Goal: Transaction & Acquisition: Purchase product/service

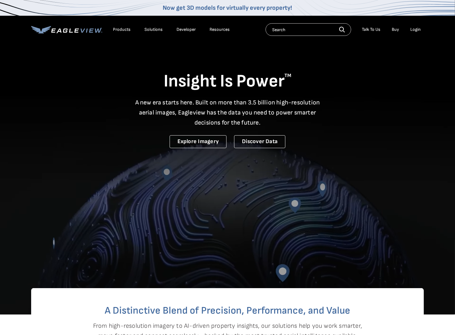
click at [415, 27] on div "Login" at bounding box center [415, 30] width 10 height 6
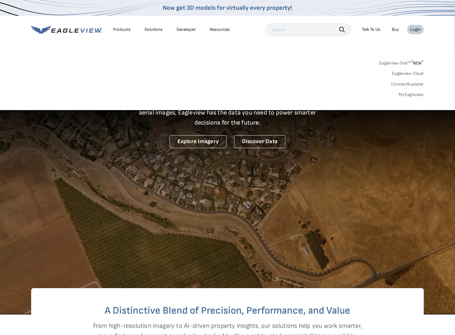
click at [408, 94] on link "MyEagleview" at bounding box center [411, 95] width 25 height 6
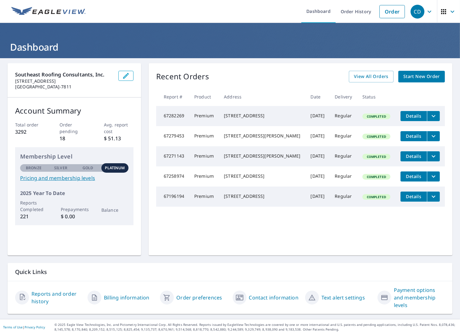
click at [410, 77] on span "Start New Order" at bounding box center [421, 77] width 36 height 8
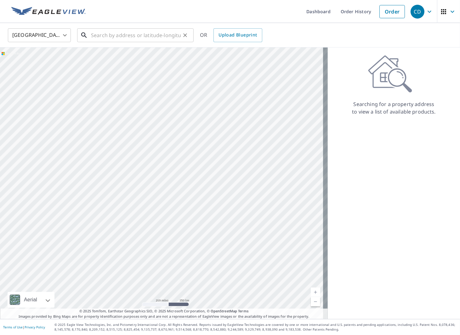
click at [160, 34] on input "text" at bounding box center [136, 35] width 90 height 18
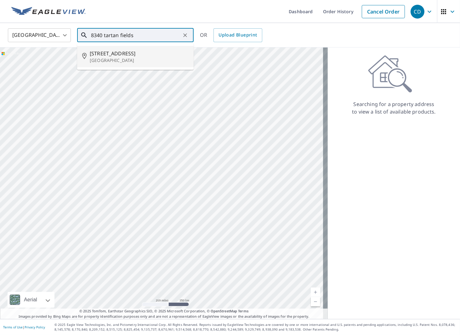
click at [105, 60] on p "Bradenton, FL 34202" at bounding box center [139, 60] width 99 height 6
type input "8340 Tartan Fields Cir Bradenton, FL 34202"
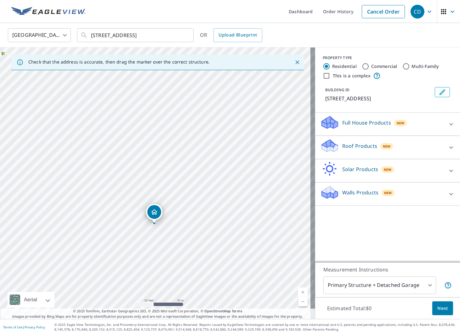
drag, startPoint x: 237, startPoint y: 122, endPoint x: 236, endPoint y: 163, distance: 40.9
click at [236, 163] on div "8340 Tartan Fields Cir Lakewood Ranch, FL 34202" at bounding box center [157, 182] width 315 height 271
click at [371, 125] on div "Full House Products New" at bounding box center [381, 124] width 123 height 18
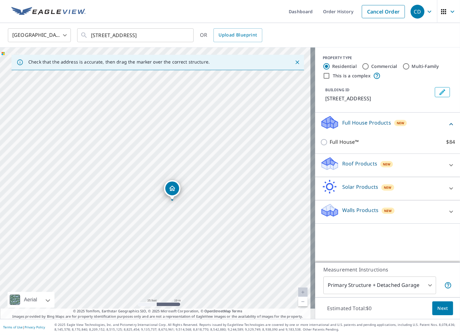
drag, startPoint x: 357, startPoint y: 177, endPoint x: 353, endPoint y: 176, distance: 4.6
click at [356, 174] on div "Roof Products New" at bounding box center [381, 165] width 123 height 18
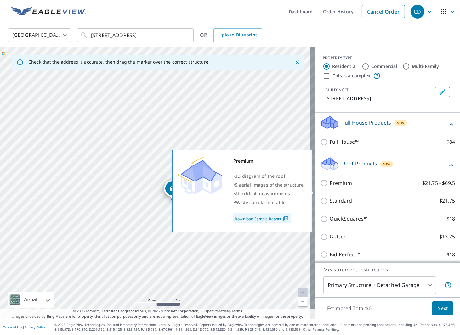
click at [329, 187] on p "Premium" at bounding box center [340, 183] width 22 height 8
click at [328, 187] on input "Premium $21.75 - $69.5" at bounding box center [324, 183] width 9 height 8
checkbox input "true"
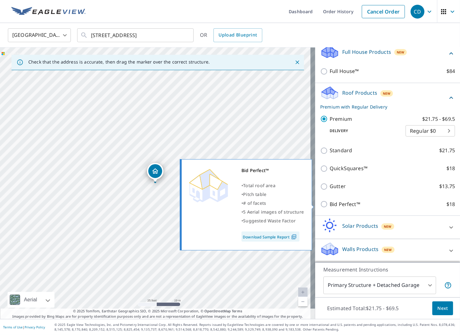
scroll to position [79, 0]
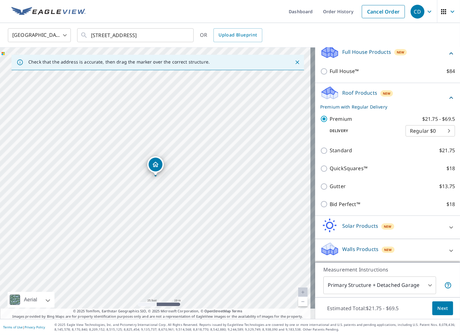
drag, startPoint x: 156, startPoint y: 172, endPoint x: 156, endPoint y: 165, distance: 6.6
click at [440, 309] on span "Next" at bounding box center [442, 308] width 11 height 8
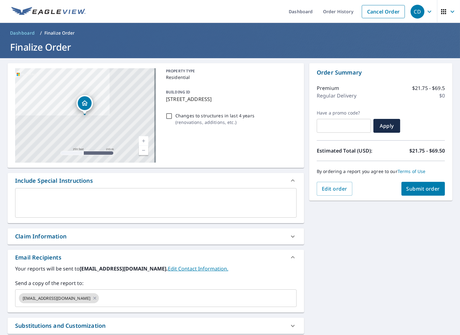
click at [74, 237] on div "Claim Information" at bounding box center [150, 236] width 270 height 8
checkbox input "true"
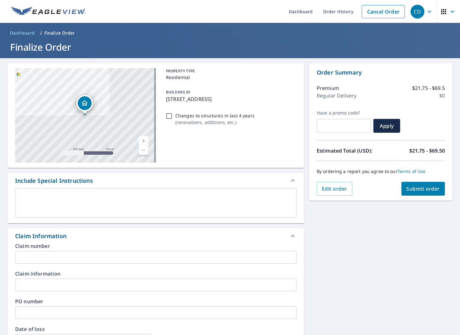
click at [56, 258] on input "text" at bounding box center [155, 257] width 281 height 13
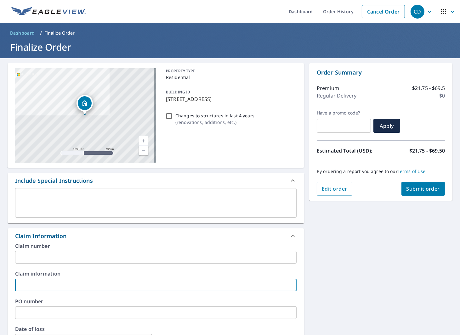
click at [40, 285] on input "text" at bounding box center [155, 285] width 281 height 13
type input "C"
checkbox input "true"
type input "Co"
checkbox input "true"
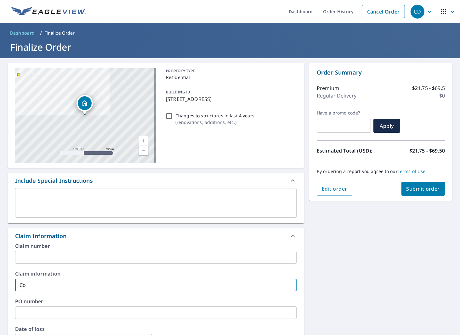
type input "Coo"
checkbox input "true"
type input "Coop"
checkbox input "true"
type input "Coope"
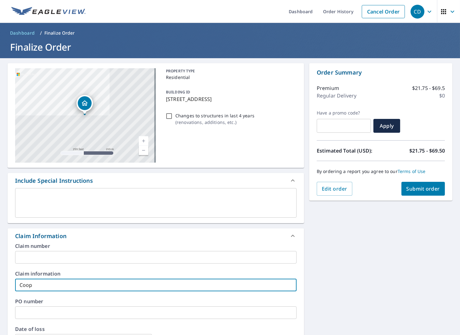
checkbox input "true"
type input "Cooper"
checkbox input "true"
type input "Cooper"
checkbox input "true"
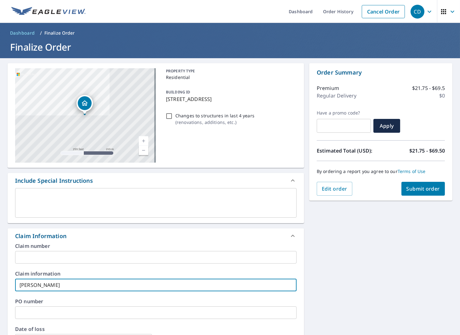
type input "Cooper /"
checkbox input "true"
type input "Cooper /"
checkbox input "true"
type input "Cooper / G"
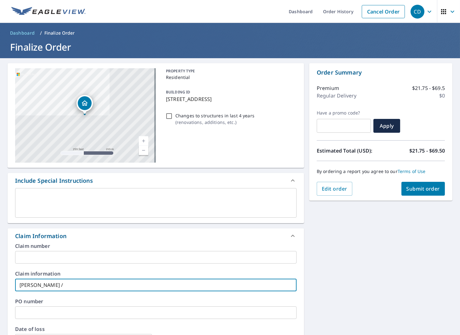
checkbox input "true"
type input "Cooper / Gu"
checkbox input "true"
type input "Cooper / Gua"
checkbox input "true"
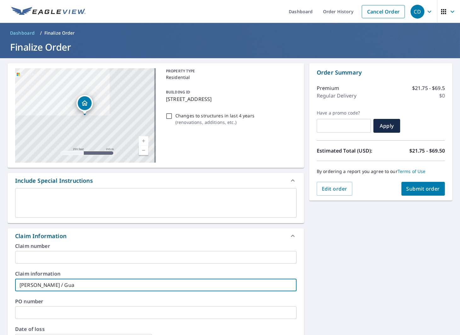
type input "Cooper / Guar"
checkbox input "true"
type input "Cooper / Guarn"
checkbox input "true"
type input "Cooper / Guarne"
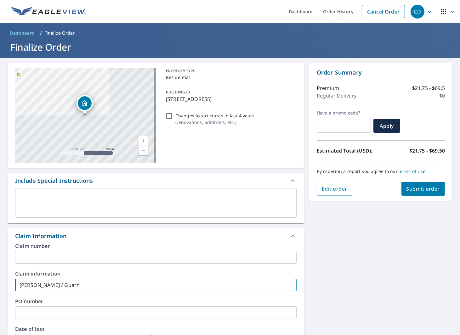
checkbox input "true"
type input "Cooper / Guarner"
checkbox input "true"
type input "Cooper / Guarnera"
checkbox input "true"
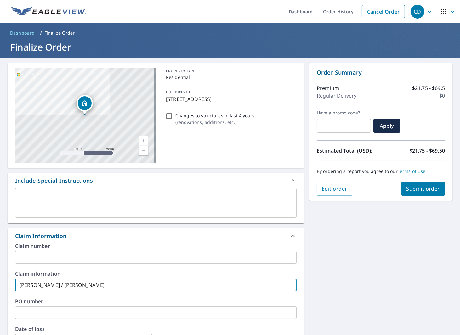
type input "Cooper / Guarnera"
checkbox input "true"
type input "Cooper / Guarnera R"
checkbox input "true"
type input "Cooper / Guarnera"
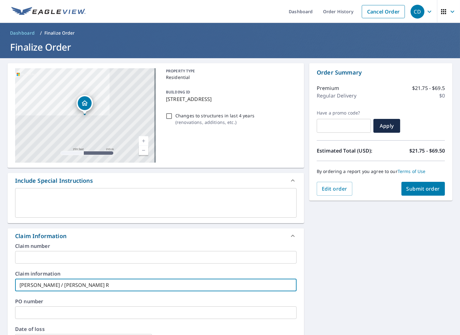
checkbox input "true"
type input "Cooper / Guarnera D"
checkbox input "true"
type input "Cooper / Guarnera Du"
checkbox input "true"
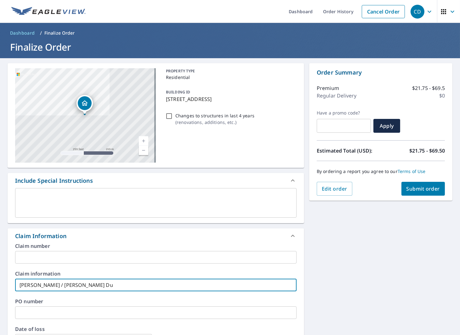
type input "Cooper / Guarnera Dup"
checkbox input "true"
type input "Cooper / Guarnera Dupl"
checkbox input "true"
type input "Cooper / Guarnera Duple"
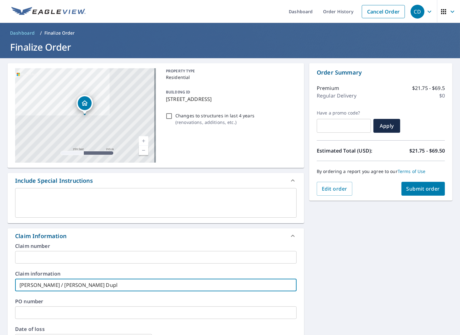
checkbox input "true"
type input "Cooper / Guarnera Duplex"
checkbox input "true"
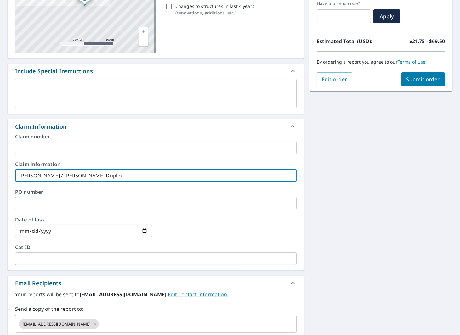
scroll to position [126, 0]
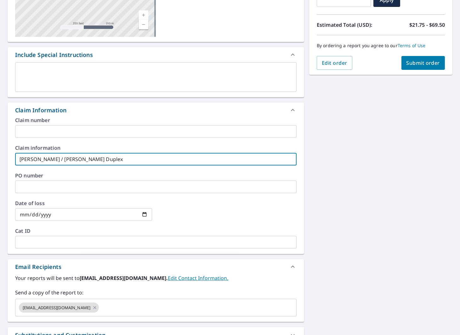
type input "Cooper / Guarnera Duplex"
click at [65, 75] on textarea at bounding box center [156, 77] width 272 height 18
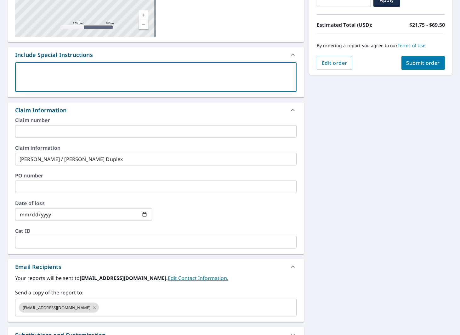
type textarea "N"
type textarea "x"
checkbox input "true"
type textarea "NE"
type textarea "x"
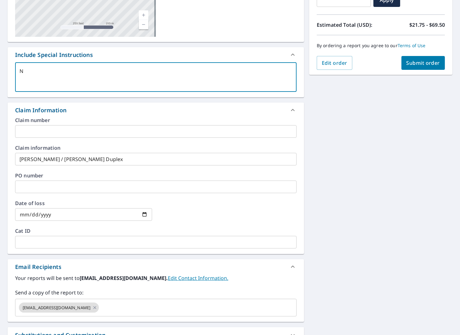
checkbox input "true"
type textarea "NEE"
type textarea "x"
checkbox input "true"
type textarea "NEED"
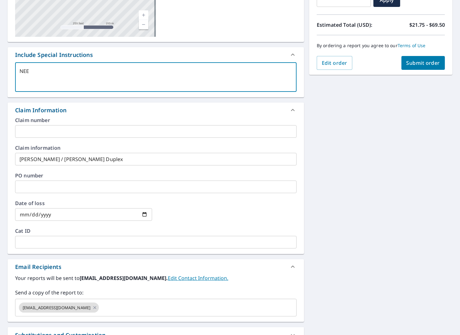
type textarea "x"
checkbox input "true"
type textarea "NEED"
type textarea "x"
checkbox input "true"
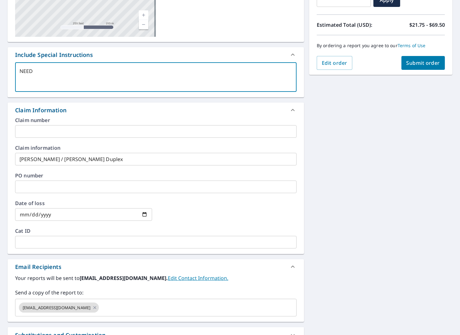
type textarea "NEED F"
type textarea "x"
checkbox input "true"
type textarea "NEED FU"
type textarea "x"
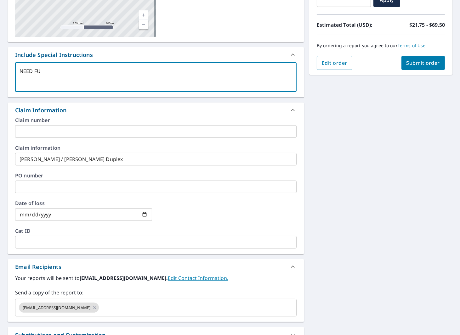
checkbox input "true"
type textarea "NEED FUL"
type textarea "x"
checkbox input "true"
type textarea "NEED FULL"
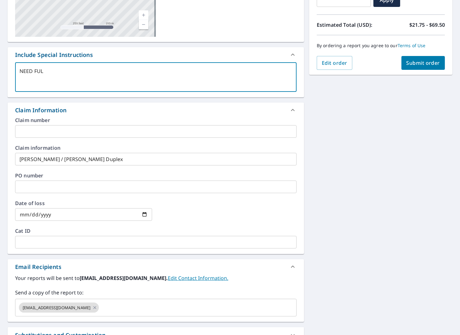
type textarea "x"
checkbox input "true"
type textarea "NEED FULL"
type textarea "x"
checkbox input "true"
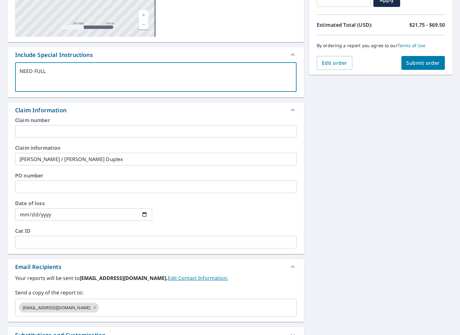
type textarea "NEED FULL R"
type textarea "x"
checkbox input "true"
type textarea "NEED FULL RO"
type textarea "x"
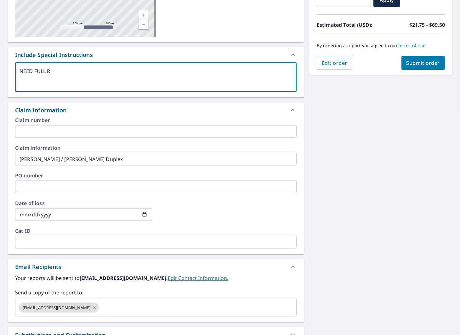
checkbox input "true"
type textarea "NEED FULL ROO"
type textarea "x"
checkbox input "true"
type textarea "NEED FULL ROOF"
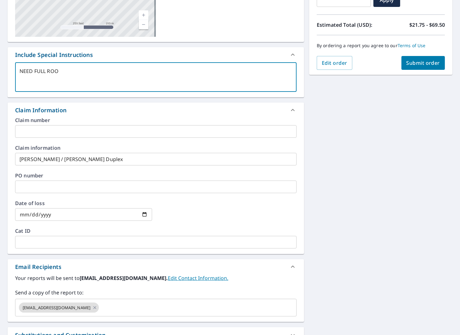
type textarea "x"
checkbox input "true"
type textarea "NEED FULL ROOF"
type textarea "x"
checkbox input "true"
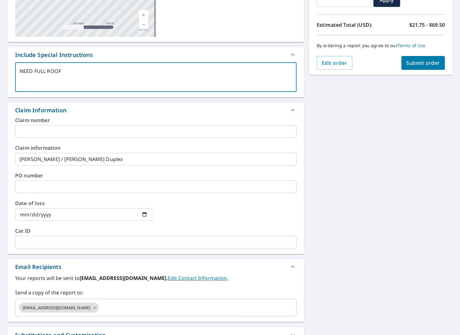
type textarea "NEED FULL ROOF"
type textarea "x"
checkbox input "true"
type textarea "NEED FULL ROO"
type textarea "x"
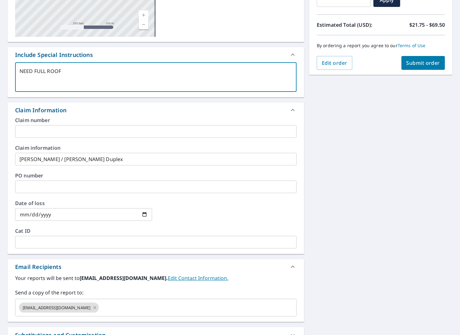
checkbox input "true"
type textarea "NEED FULL RO"
type textarea "x"
checkbox input "true"
type textarea "NEED FULL R"
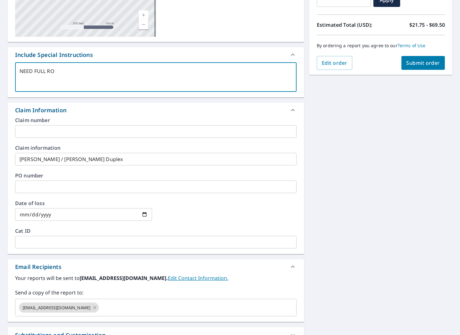
type textarea "x"
checkbox input "true"
type textarea "NEED FULL"
type textarea "x"
checkbox input "true"
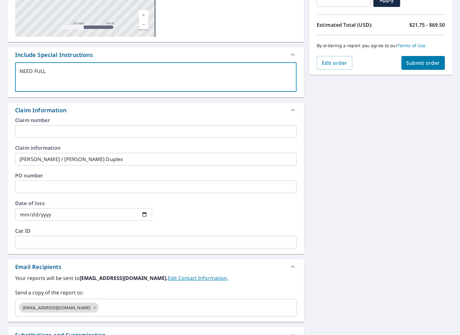
type textarea "NEED FULL D"
type textarea "x"
checkbox input "true"
type textarea "NEED FULL DU"
type textarea "x"
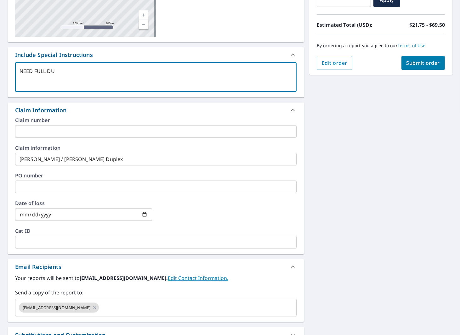
checkbox input "true"
type textarea "NEED FULL DUP"
type textarea "x"
checkbox input "true"
type textarea "NEED FULL DUPL"
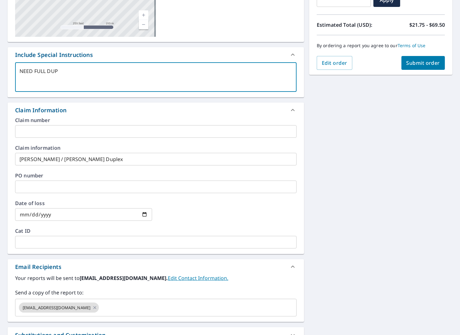
type textarea "x"
checkbox input "true"
type textarea "NEED FULL DUPLE"
type textarea "x"
checkbox input "true"
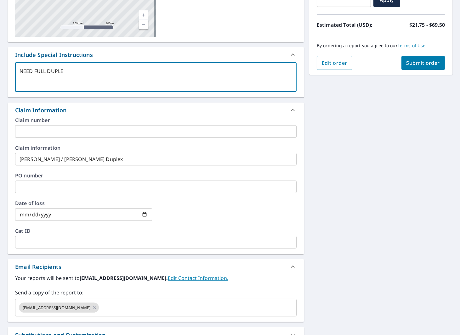
type textarea "NEED FULL DUPLEX"
type textarea "x"
checkbox input "true"
type textarea "NEED FULL DUPLEX"
type textarea "x"
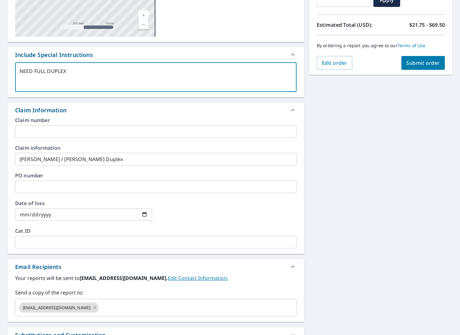
checkbox input "true"
type textarea "NEED FULL DUPLEX R"
type textarea "x"
checkbox input "true"
type textarea "NEED FULL DUPLEX RO"
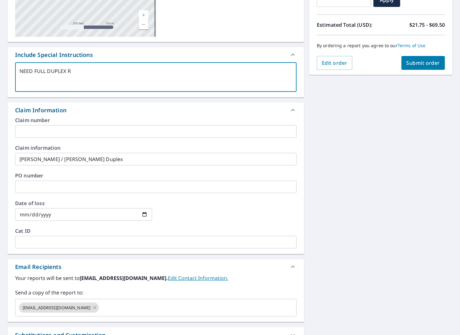
type textarea "x"
checkbox input "true"
type textarea "NEED FULL DUPLEX ROO"
type textarea "x"
checkbox input "true"
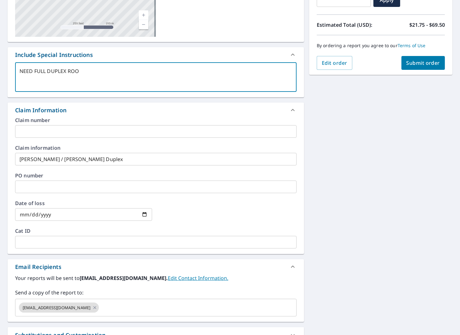
type textarea "NEED FULL DUPLEX ROOF"
type textarea "x"
checkbox input "true"
type textarea "NEED FULL DUPLEX ROOF"
click at [419, 58] on button "Submit order" at bounding box center [423, 63] width 44 height 14
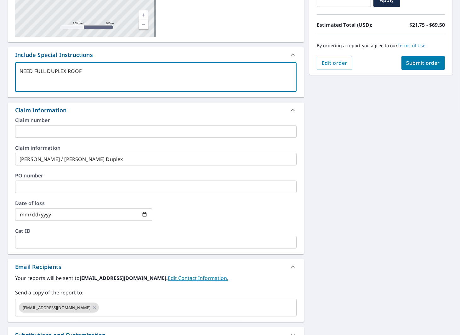
type textarea "x"
checkbox input "true"
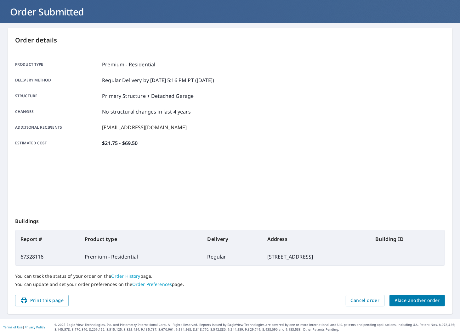
scroll to position [35, 0]
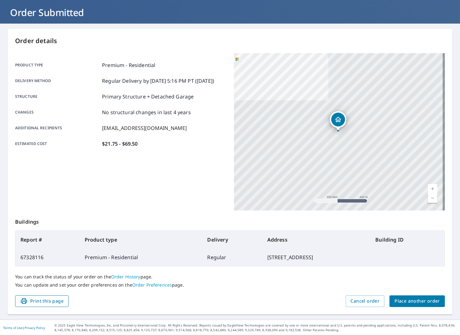
click at [36, 298] on span "Print this page" at bounding box center [41, 301] width 43 height 8
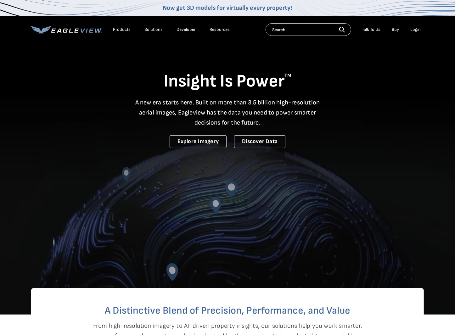
click at [413, 29] on div "Login" at bounding box center [415, 30] width 10 height 6
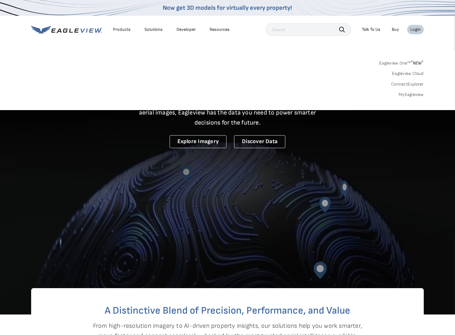
click at [412, 95] on link "MyEagleview" at bounding box center [411, 95] width 25 height 6
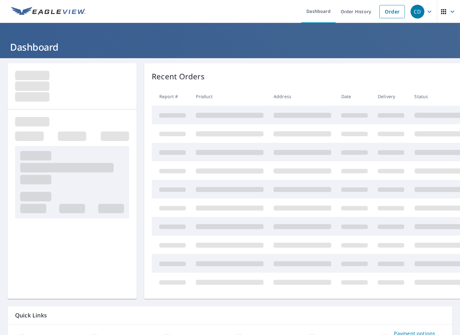
scroll to position [0, 49]
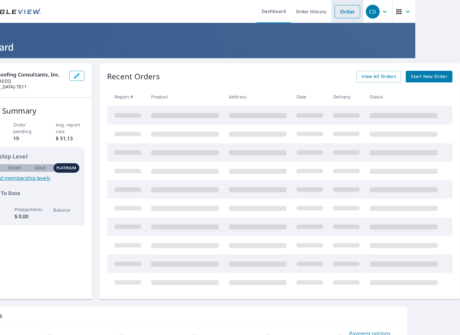
click at [338, 15] on link "Order" at bounding box center [346, 11] width 25 height 13
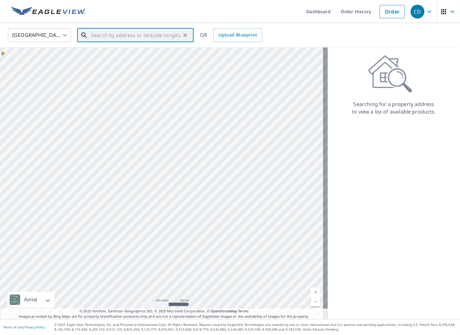
click at [111, 32] on input "text" at bounding box center [136, 35] width 90 height 18
click at [148, 54] on span "[STREET_ADDRESS]" at bounding box center [139, 54] width 99 height 8
type input "[STREET_ADDRESS]"
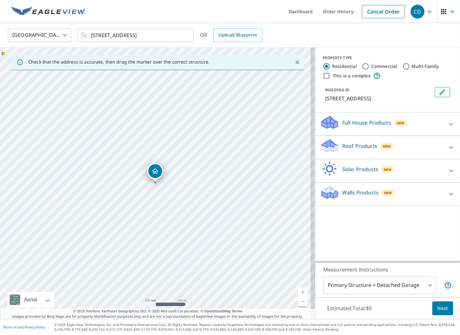
click at [361, 66] on input "Commercial" at bounding box center [365, 67] width 8 height 8
radio input "true"
type input "4"
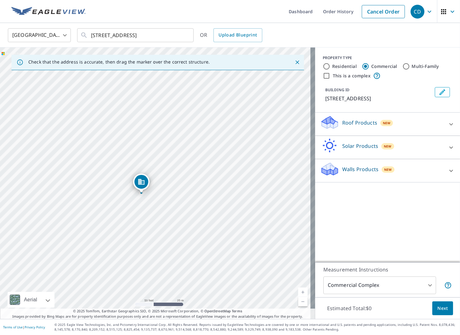
drag, startPoint x: 123, startPoint y: 142, endPoint x: 142, endPoint y: 185, distance: 48.0
drag, startPoint x: 137, startPoint y: 154, endPoint x: 141, endPoint y: 159, distance: 6.5
drag, startPoint x: 158, startPoint y: 172, endPoint x: 155, endPoint y: 170, distance: 3.3
click at [356, 126] on div "Roof Products New" at bounding box center [381, 124] width 123 height 18
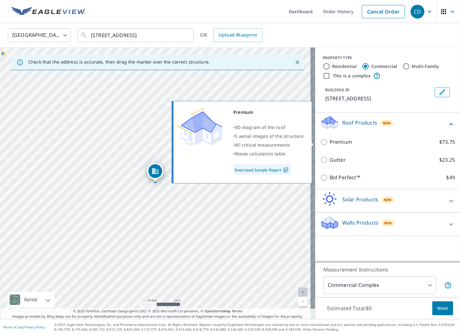
click at [338, 142] on p "Premium" at bounding box center [340, 142] width 22 height 8
click at [329, 142] on input "Premium $73.75" at bounding box center [324, 142] width 9 height 8
checkbox input "true"
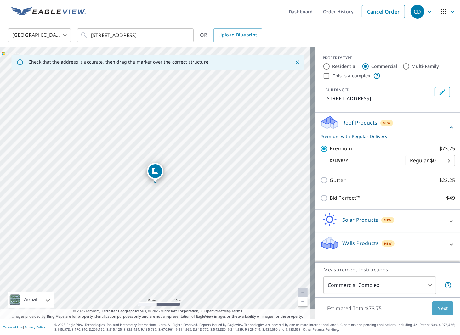
click at [437, 309] on span "Next" at bounding box center [442, 308] width 11 height 8
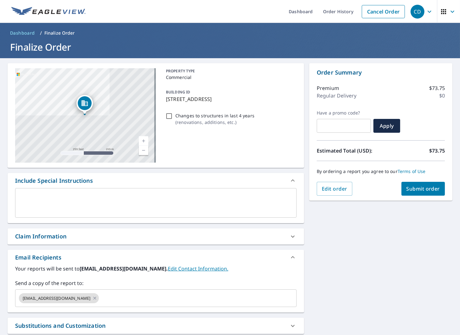
click at [47, 237] on div "Claim Information" at bounding box center [40, 236] width 51 height 8
checkbox input "true"
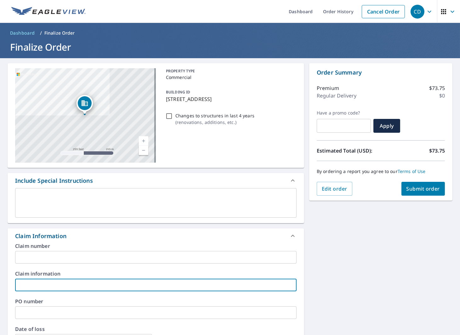
click at [38, 283] on input "text" at bounding box center [155, 285] width 281 height 13
type input "W"
checkbox input "true"
type input "Wa"
checkbox input "true"
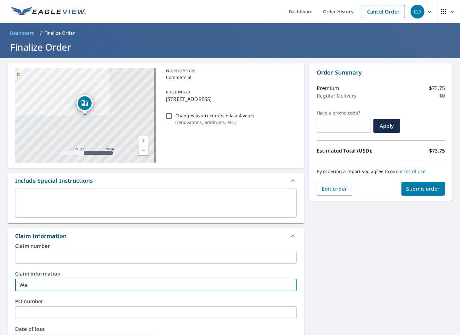
type input "Wat"
checkbox input "true"
type input "Wate"
checkbox input "true"
type input "Water"
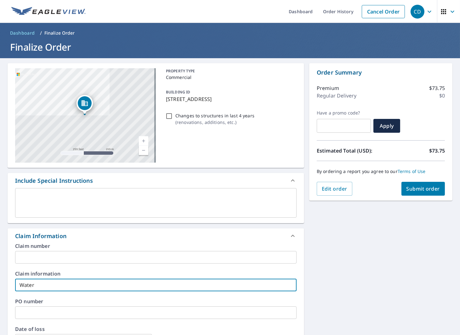
checkbox input "true"
type input "Waterl"
checkbox input "true"
type input "Waterle"
checkbox input "true"
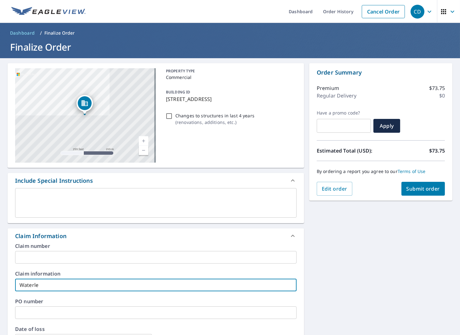
type input "Waterlef"
checkbox input "true"
type input "Waterlefe"
checkbox input "true"
type input "Waterlefe"
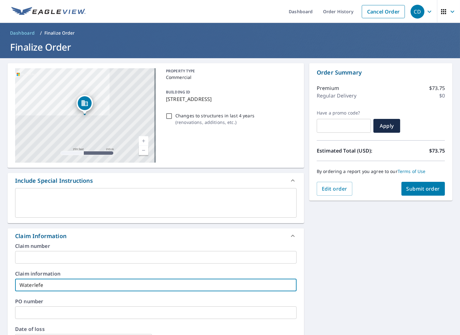
checkbox input "true"
type input "Waterlefe G"
checkbox input "true"
type input "Waterlefe Gu"
checkbox input "true"
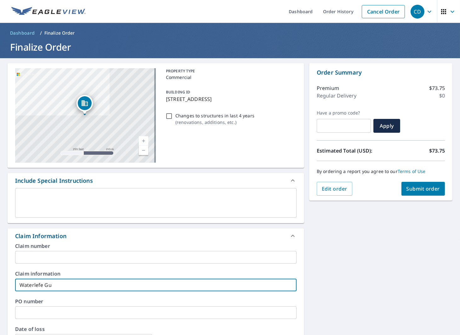
type input "Waterlefe Gua"
checkbox input "true"
type input "Waterlefe Guar"
checkbox input "true"
type input "Waterlefe Guard"
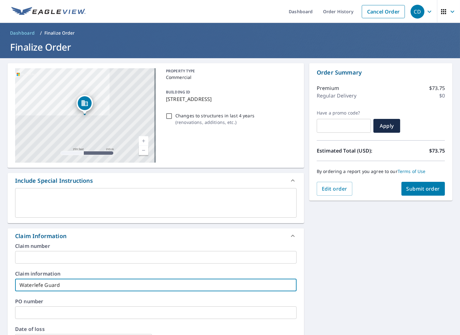
checkbox input "true"
type input "Waterlefe Guard"
checkbox input "true"
type input "Waterlefe Guard G"
checkbox input "true"
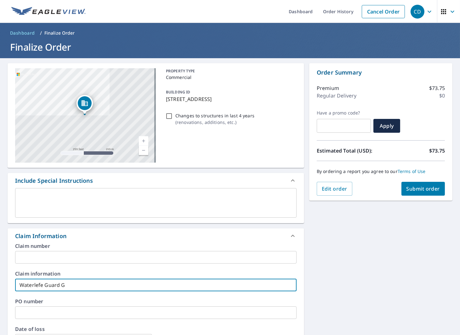
type input "Waterlefe Guard Ga"
checkbox input "true"
type input "Waterlefe Guard Gat"
checkbox input "true"
type input "Waterlefe Guard Gate"
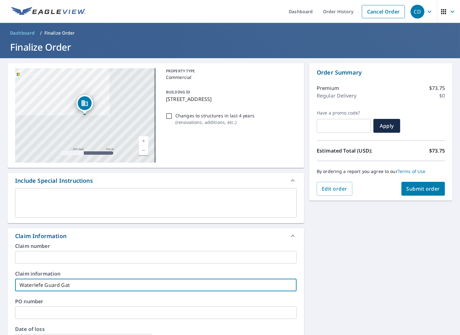
checkbox input "true"
type input "Waterlefe Guard Gate"
checkbox input "true"
type input "Waterlefe Guard Gate"
click at [412, 186] on span "Submit order" at bounding box center [423, 188] width 34 height 7
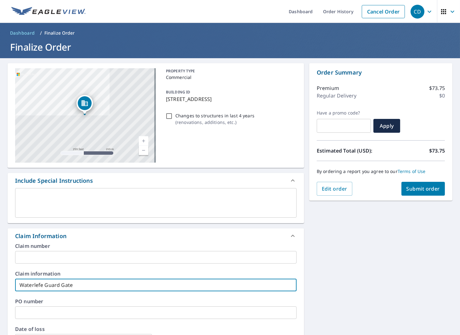
checkbox input "true"
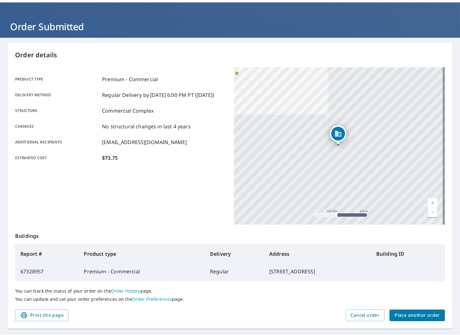
scroll to position [35, 0]
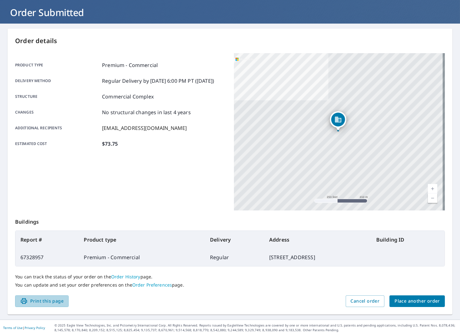
drag, startPoint x: 42, startPoint y: 299, endPoint x: 345, endPoint y: 185, distance: 324.2
click at [42, 299] on span "Print this page" at bounding box center [41, 301] width 43 height 8
